Goal: Check status

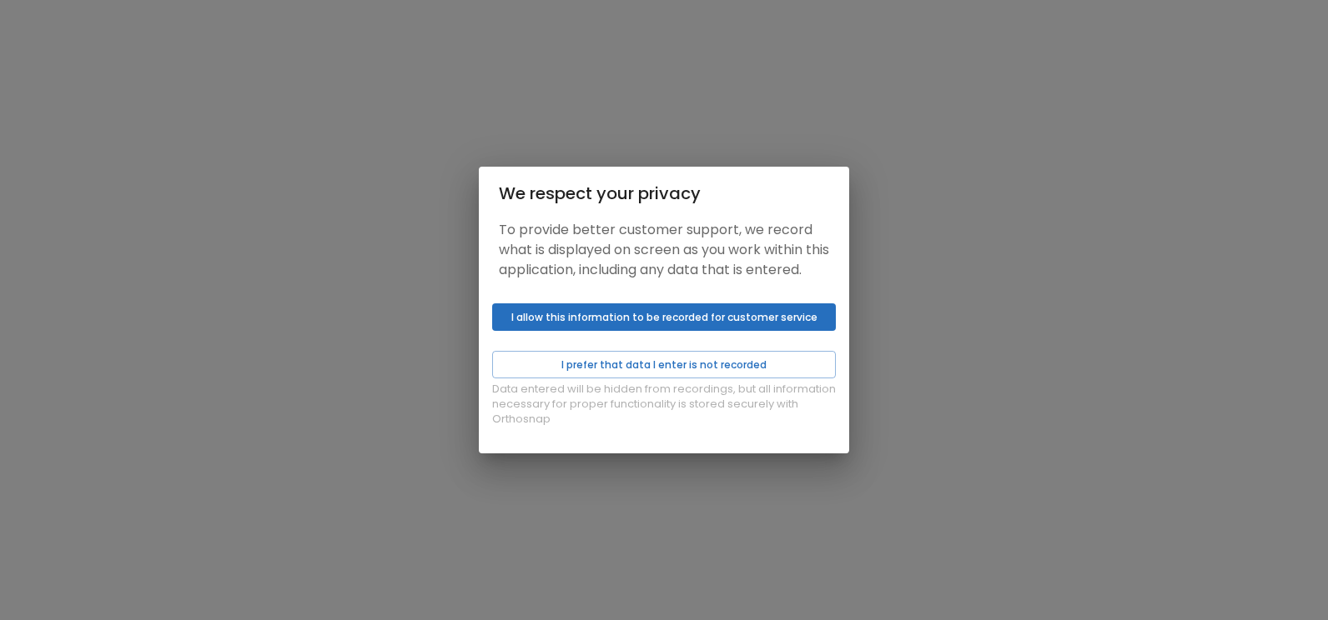
click at [645, 319] on button "I allow this information to be recorded for customer service" at bounding box center [664, 318] width 344 height 28
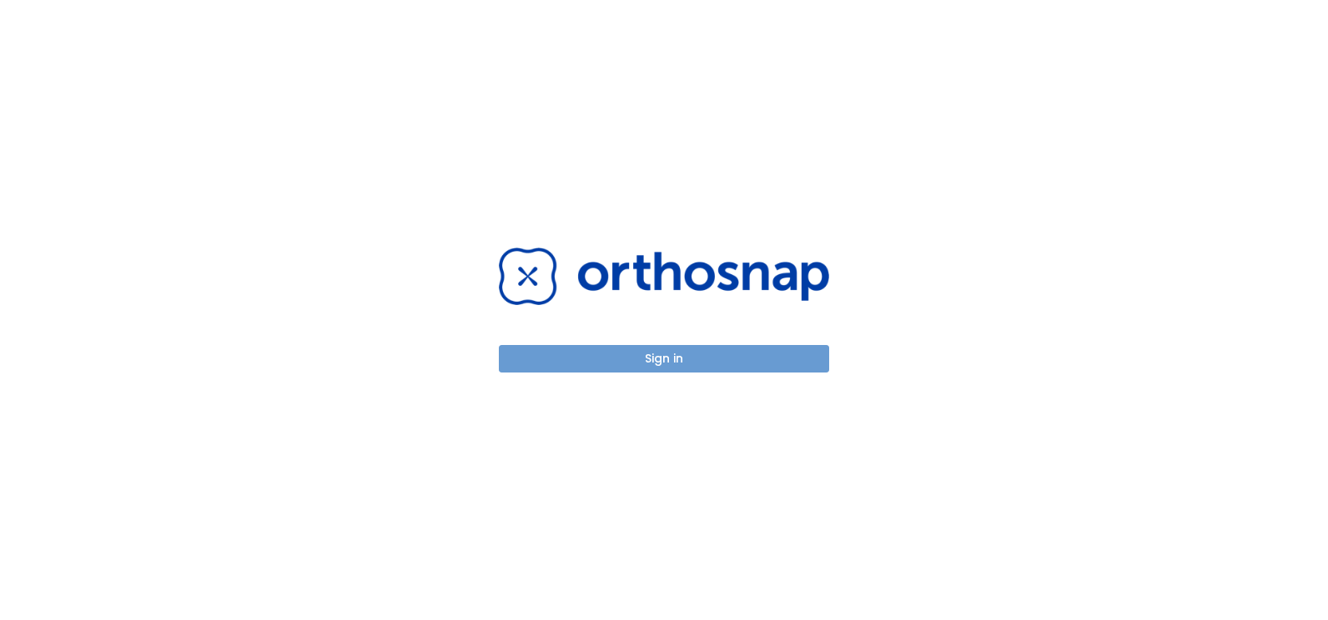
click at [677, 359] on button "Sign in" at bounding box center [664, 359] width 330 height 28
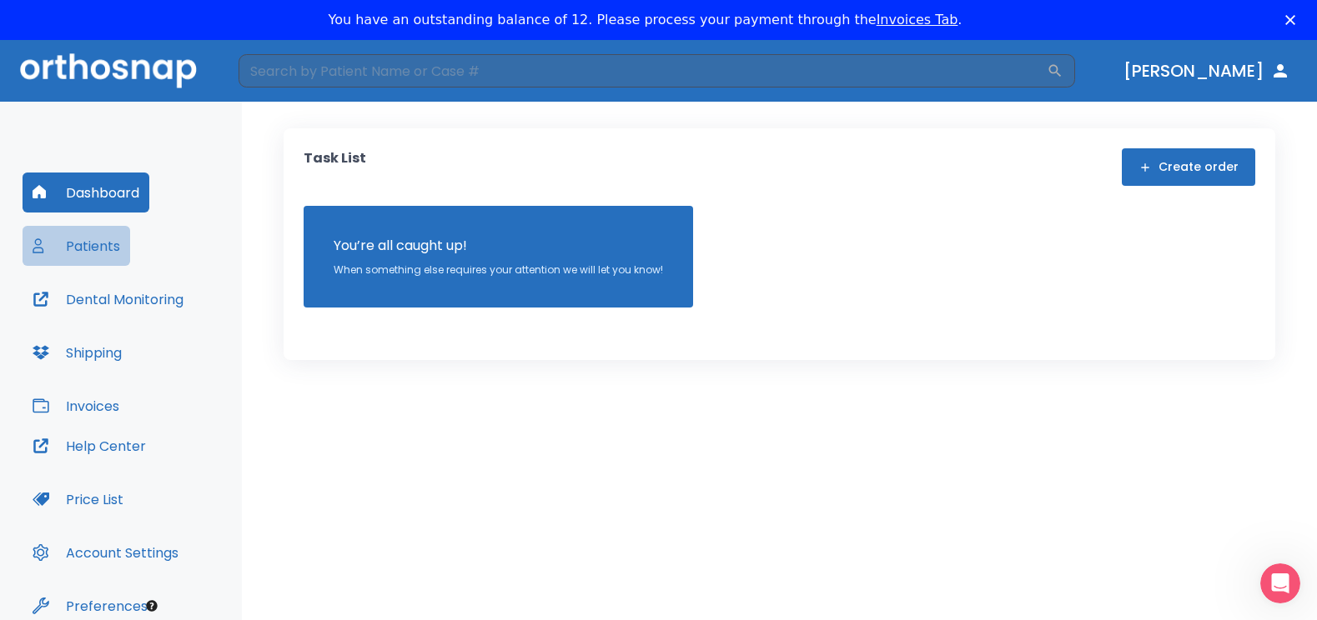
click at [73, 248] on button "Patients" at bounding box center [77, 246] width 108 height 40
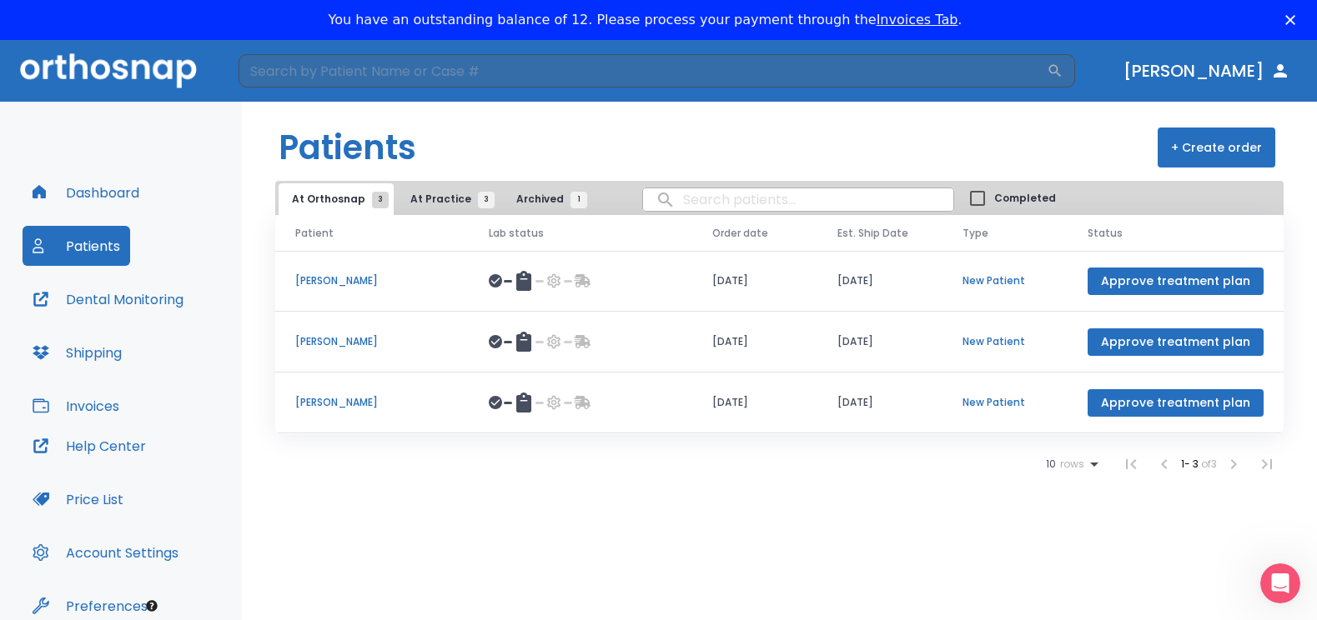
click at [137, 294] on button "Dental Monitoring" at bounding box center [108, 299] width 171 height 40
click at [410, 198] on span "At Practice 3" at bounding box center [448, 199] width 76 height 15
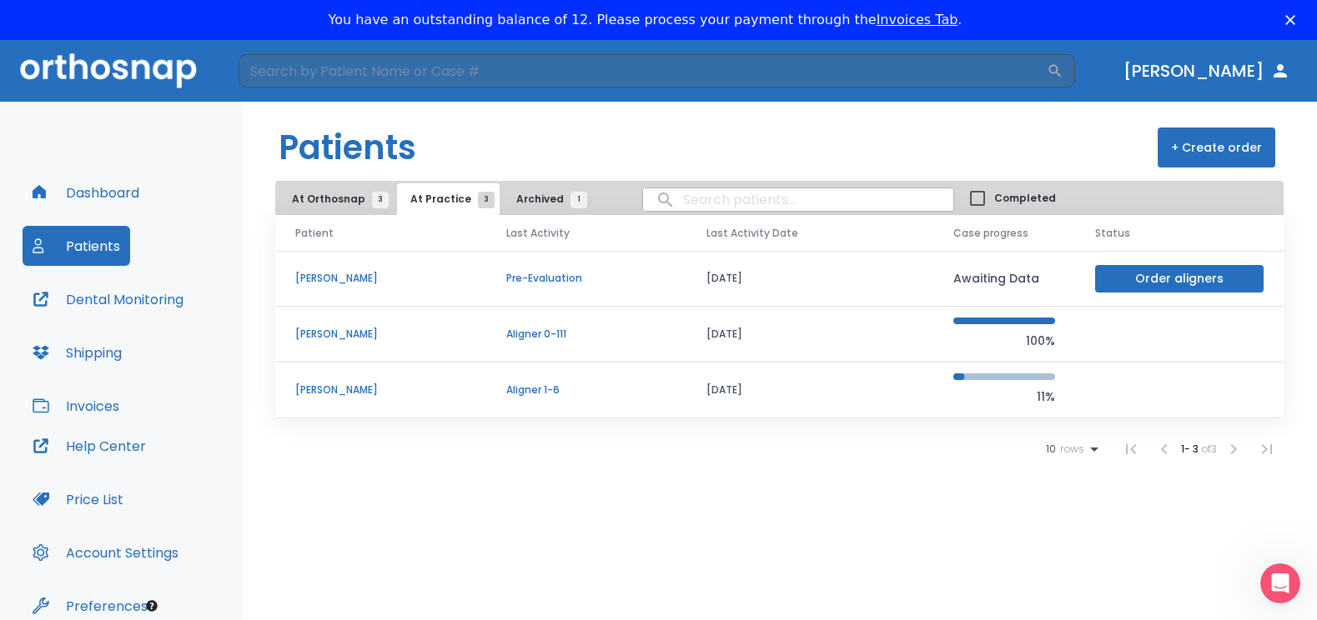
click at [316, 393] on p "[PERSON_NAME]" at bounding box center [380, 390] width 171 height 15
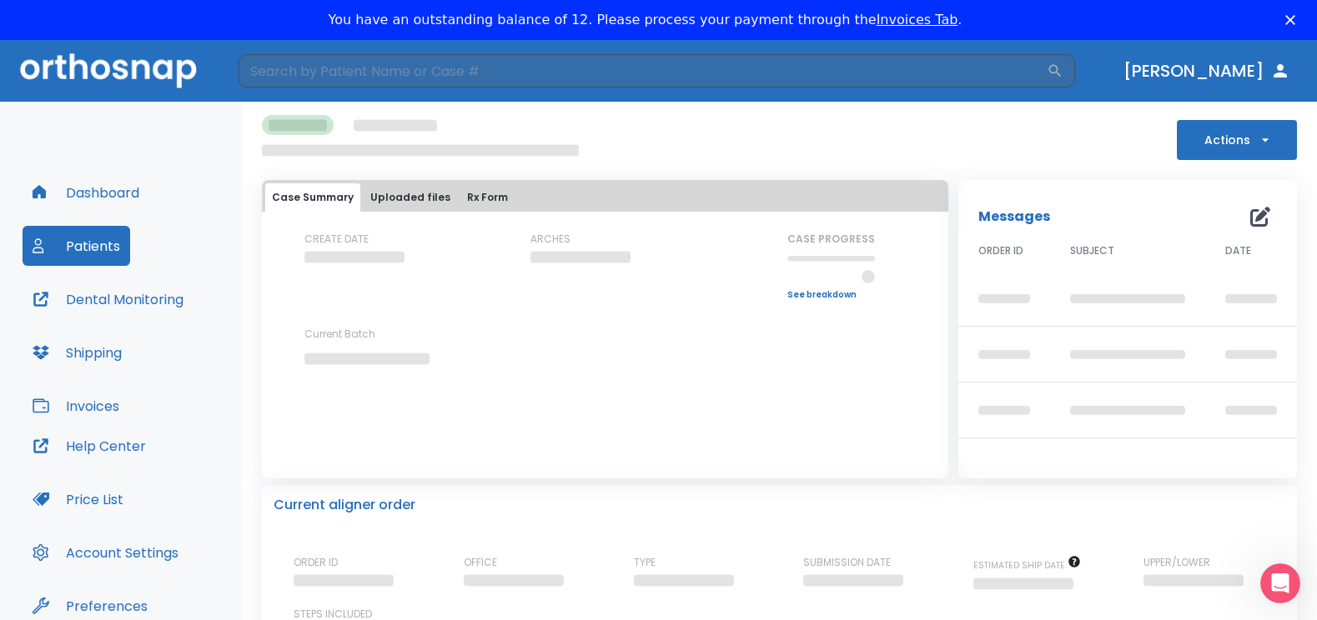
click at [315, 391] on div "Current Batch" at bounding box center [379, 361] width 150 height 68
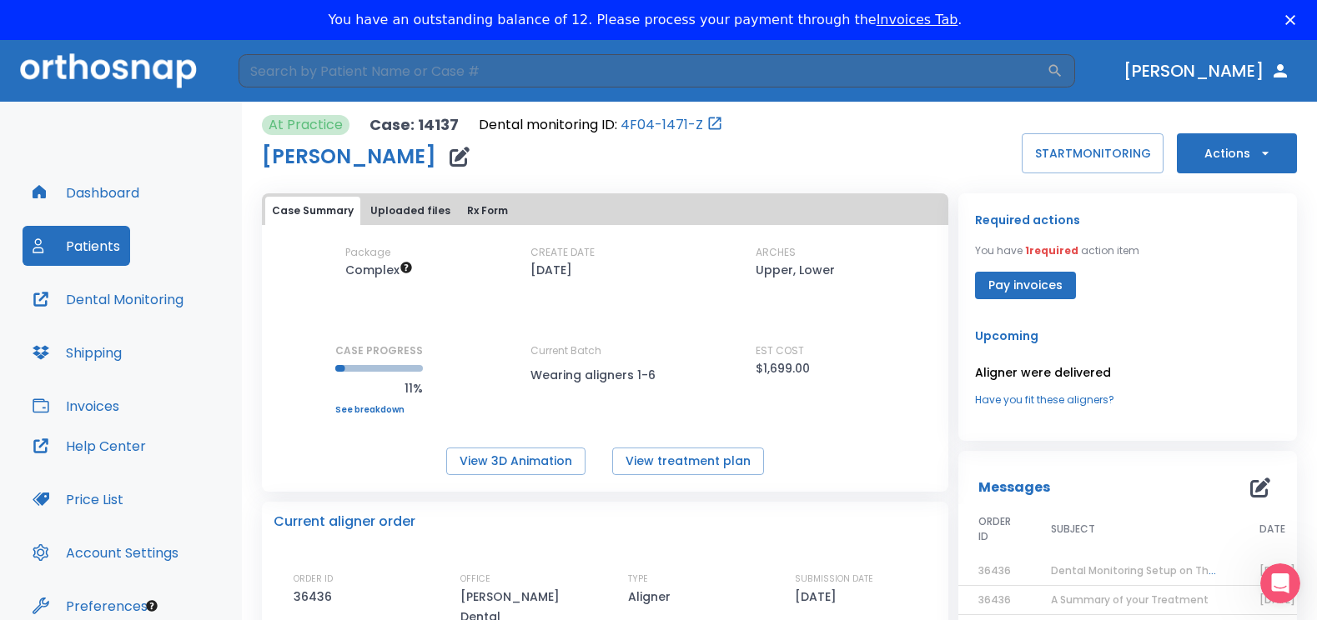
click at [480, 289] on div "Package Complex CREATE DATE [DATE] ARCHES Upper, Lower CASE PROGRESS 11% Upper …" at bounding box center [605, 329] width 686 height 169
click at [103, 300] on button "Dental Monitoring" at bounding box center [108, 299] width 171 height 40
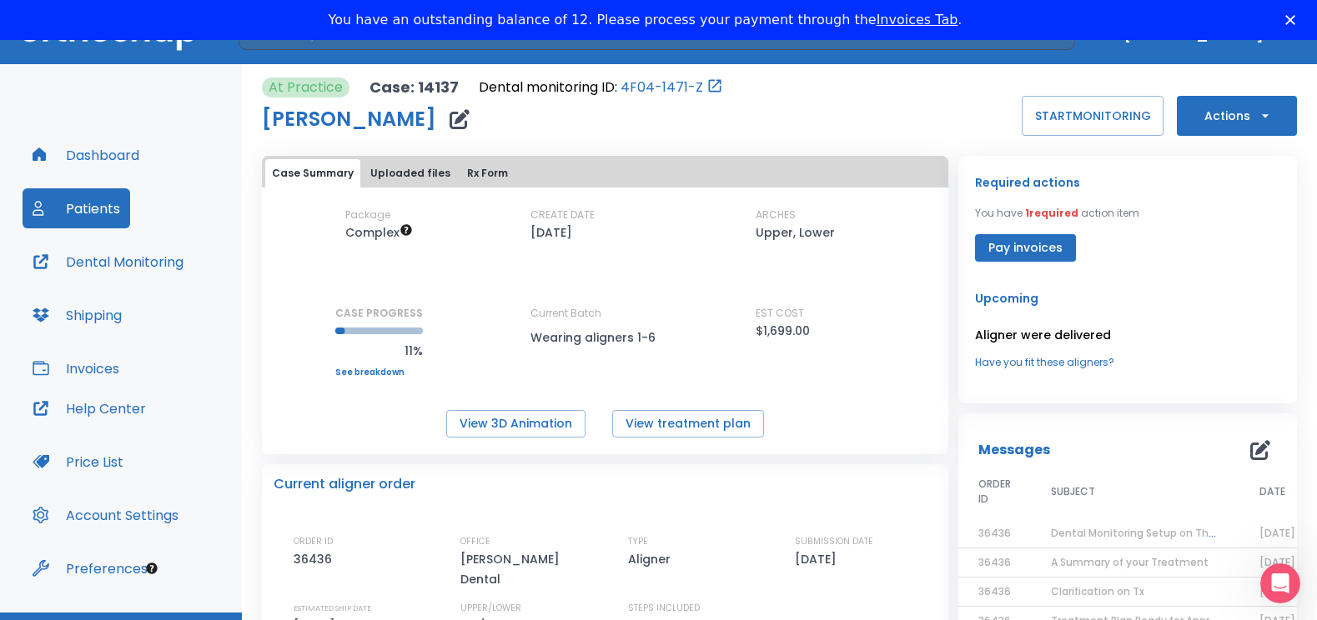
scroll to position [75, 0]
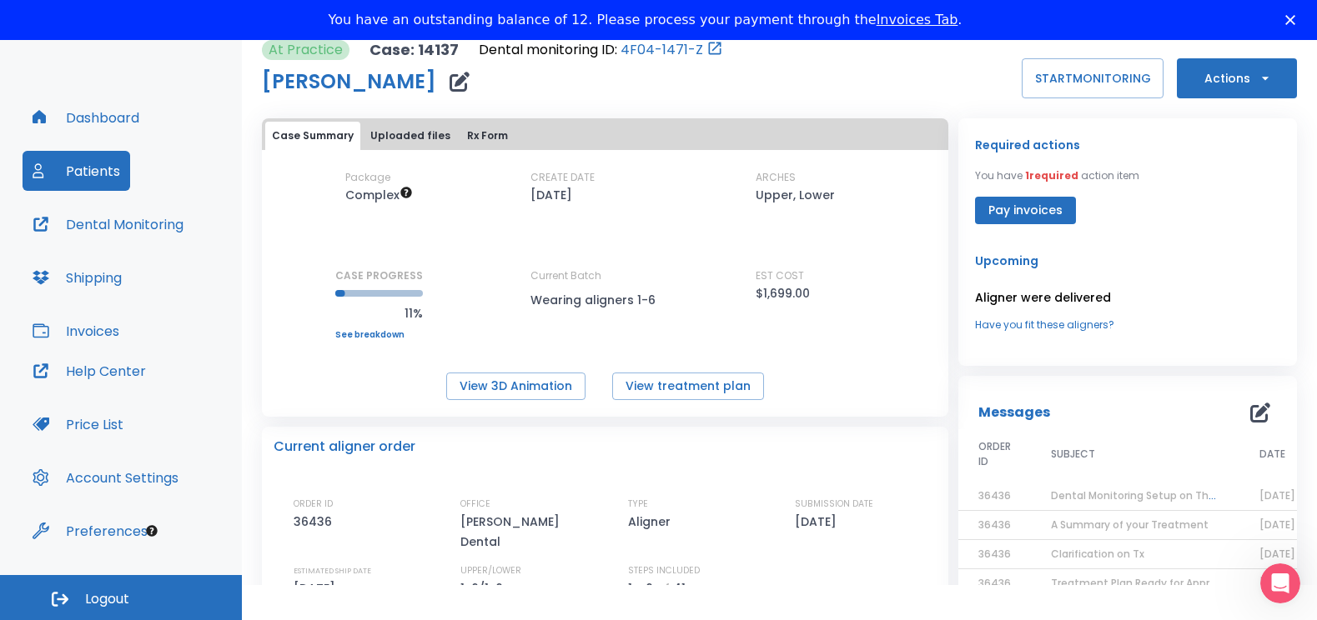
click at [92, 595] on span "Logout" at bounding box center [107, 599] width 44 height 18
